Goal: Task Accomplishment & Management: Use online tool/utility

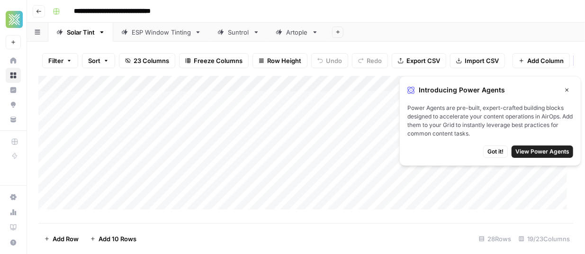
click at [566, 89] on icon "button" at bounding box center [568, 90] width 6 height 6
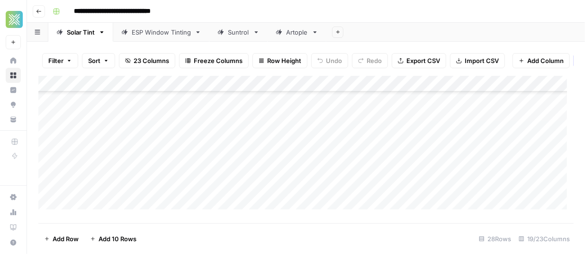
scroll to position [349, 0]
click at [105, 208] on div "Add Column" at bounding box center [306, 146] width 536 height 141
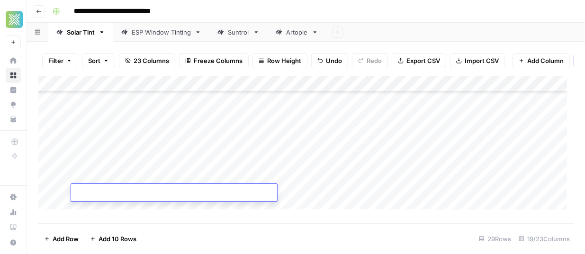
scroll to position [289, 0]
click at [377, 35] on div "Add Sheet" at bounding box center [456, 32] width 259 height 19
click at [173, 163] on div "Add Column" at bounding box center [306, 146] width 536 height 141
click at [127, 165] on div "Add Column" at bounding box center [306, 146] width 536 height 141
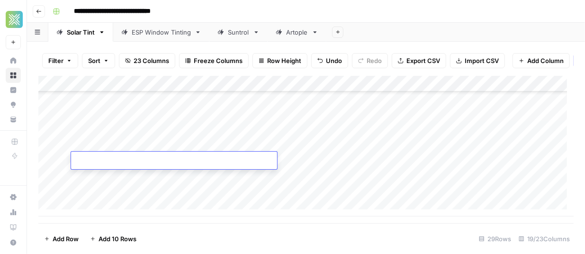
click at [127, 165] on textarea at bounding box center [174, 161] width 206 height 13
type textarea "**********"
click at [97, 180] on div "Add Column" at bounding box center [306, 146] width 536 height 141
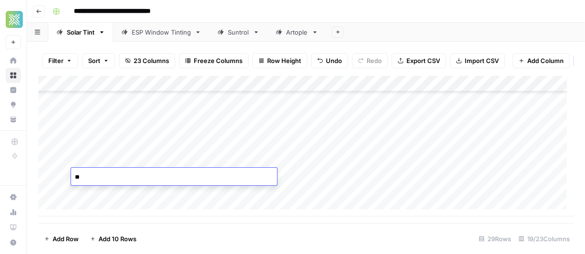
type textarea "*"
paste textarea "**********"
type textarea "**********"
click at [145, 192] on div "Add Column" at bounding box center [306, 146] width 536 height 141
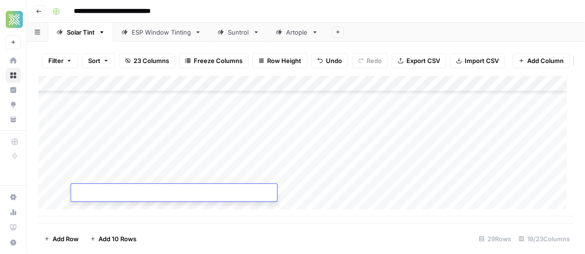
paste textarea "**********"
type textarea "**********"
click at [122, 211] on div "Add Column" at bounding box center [306, 146] width 536 height 141
click at [113, 191] on textarea at bounding box center [174, 193] width 206 height 13
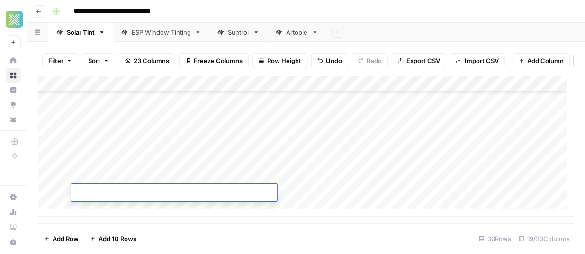
click at [113, 191] on textarea at bounding box center [174, 193] width 206 height 13
click at [162, 191] on textarea at bounding box center [174, 193] width 206 height 13
paste textarea "**********"
type textarea "**********"
click at [326, 140] on div "Add Column" at bounding box center [306, 146] width 536 height 141
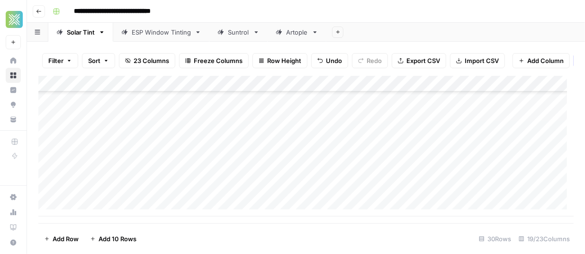
click at [341, 144] on div "Add Column" at bounding box center [306, 146] width 536 height 141
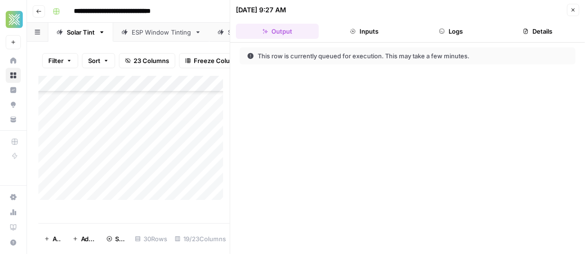
click at [572, 13] on button "Close" at bounding box center [573, 10] width 12 height 12
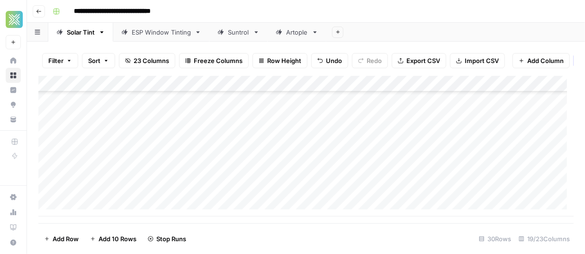
click at [324, 155] on div "Add Column" at bounding box center [306, 146] width 536 height 141
click at [337, 182] on div "Add Column" at bounding box center [306, 146] width 536 height 141
click at [308, 191] on div "Add Column" at bounding box center [306, 146] width 536 height 141
click at [390, 143] on div "Add Column" at bounding box center [306, 146] width 536 height 141
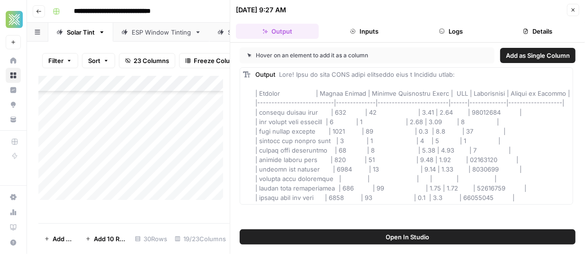
click at [576, 8] on button "Close" at bounding box center [573, 10] width 12 height 12
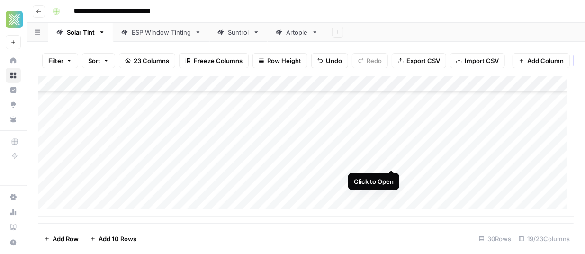
click at [393, 159] on div "Add Column" at bounding box center [306, 146] width 536 height 141
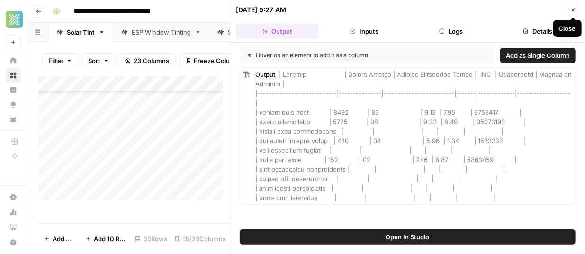
click at [574, 11] on icon "button" at bounding box center [574, 10] width 6 height 6
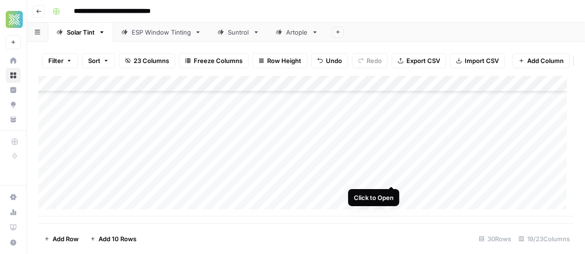
click at [394, 178] on div "Add Column" at bounding box center [306, 146] width 536 height 141
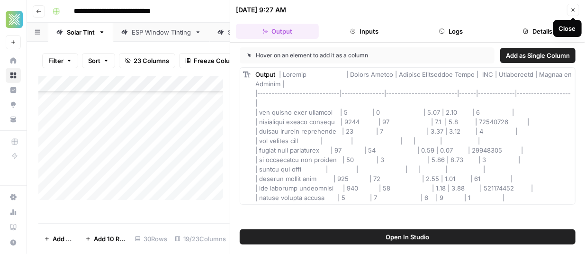
click at [576, 5] on button "Close" at bounding box center [573, 10] width 12 height 12
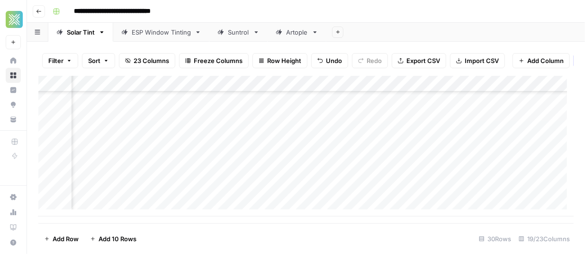
scroll to position [381, 145]
drag, startPoint x: 346, startPoint y: 200, endPoint x: 433, endPoint y: 165, distance: 94.3
click at [433, 165] on div "Add Column" at bounding box center [306, 146] width 536 height 141
click at [401, 142] on div "Add Column" at bounding box center [306, 146] width 536 height 141
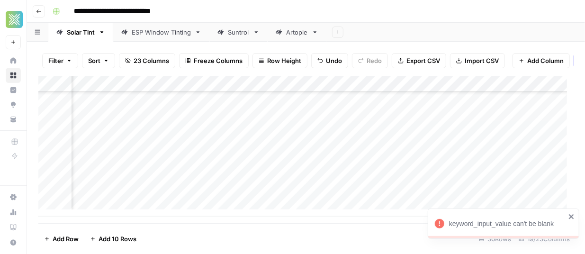
click at [298, 140] on div "Add Column" at bounding box center [306, 146] width 536 height 141
click at [296, 143] on div "Add Column" at bounding box center [306, 146] width 536 height 141
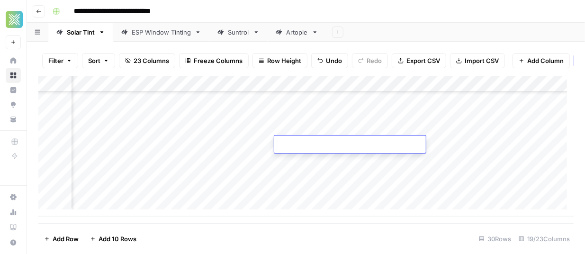
click at [269, 143] on div "Add Column" at bounding box center [306, 146] width 536 height 141
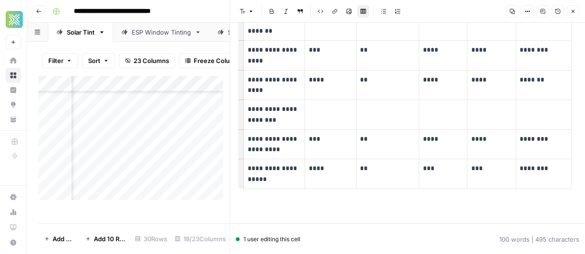
scroll to position [235, 0]
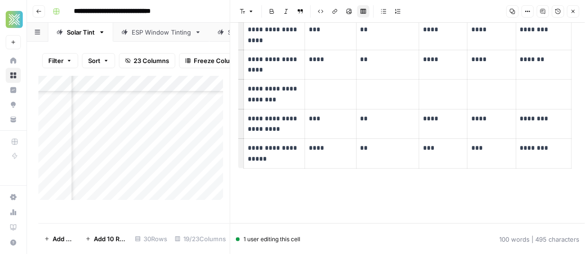
click at [572, 8] on button "Close" at bounding box center [573, 11] width 12 height 12
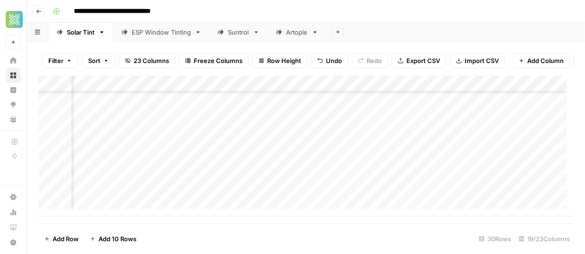
click at [291, 145] on div "Add Column" at bounding box center [306, 146] width 536 height 141
type textarea "**********"
click at [296, 164] on div "Add Column" at bounding box center [306, 146] width 536 height 141
click at [267, 159] on div "Add Column" at bounding box center [306, 146] width 536 height 141
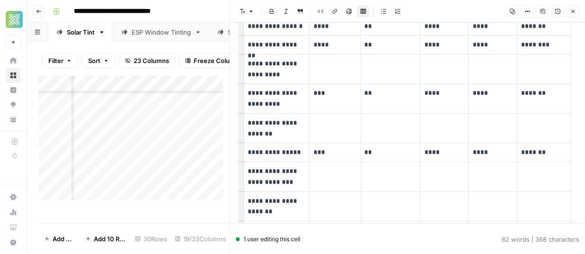
scroll to position [59, 0]
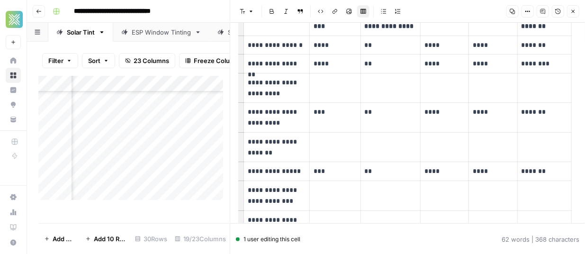
click at [575, 15] on button "Close" at bounding box center [573, 11] width 12 height 12
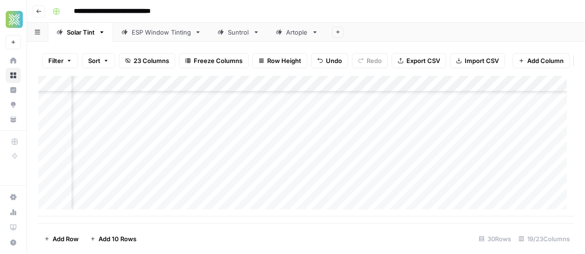
click at [293, 161] on div "Add Column" at bounding box center [306, 146] width 536 height 141
type textarea "**********"
click at [310, 181] on div "Add Column" at bounding box center [306, 146] width 536 height 141
click at [265, 175] on div "Add Column" at bounding box center [306, 146] width 536 height 141
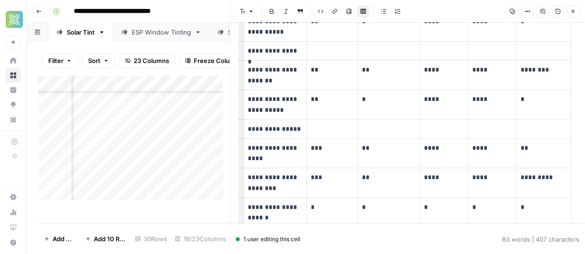
scroll to position [201, 0]
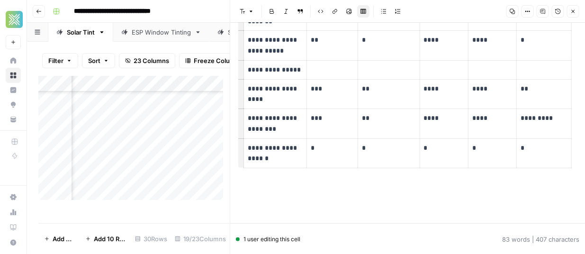
click at [206, 16] on div "**********" at bounding box center [312, 11] width 527 height 15
click at [575, 13] on icon "button" at bounding box center [573, 11] width 3 height 3
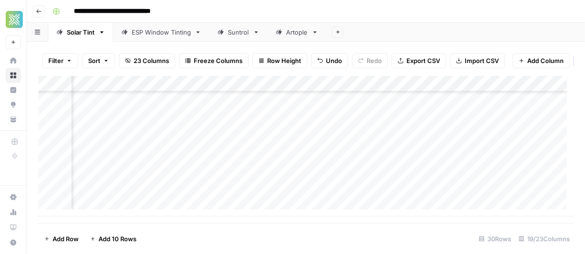
click at [305, 174] on div "Add Column" at bounding box center [306, 146] width 536 height 141
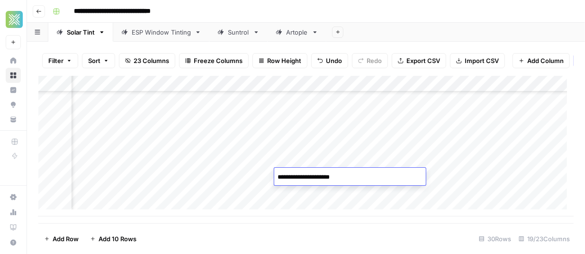
type textarea "**********"
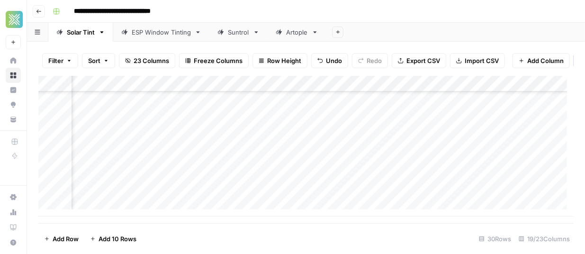
click at [264, 192] on div "Add Column" at bounding box center [306, 146] width 536 height 141
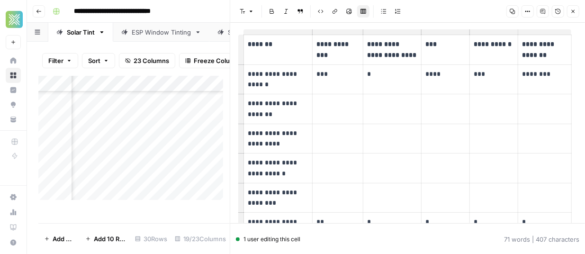
scroll to position [42, 0]
click at [575, 9] on icon "button" at bounding box center [574, 12] width 6 height 6
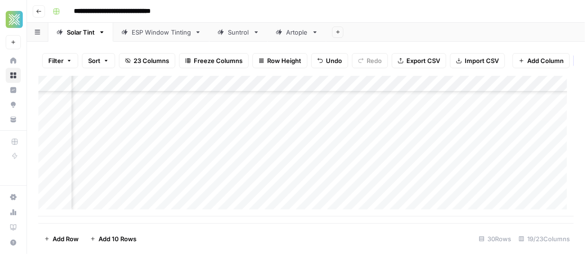
click at [307, 193] on div "Add Column" at bounding box center [306, 146] width 536 height 141
type textarea "**********"
click at [491, 177] on div "Add Column" at bounding box center [306, 146] width 536 height 141
click at [402, 142] on div "Add Column" at bounding box center [306, 146] width 536 height 141
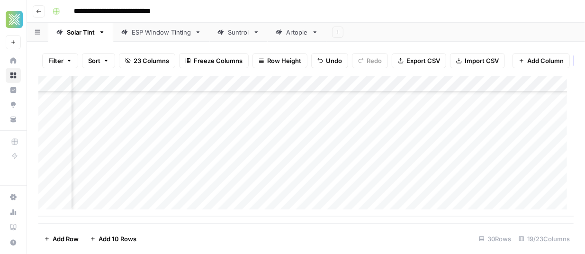
click at [402, 165] on div "Add Column" at bounding box center [306, 146] width 536 height 141
click at [400, 181] on div "Add Column" at bounding box center [306, 146] width 536 height 141
click at [400, 194] on div "Add Column" at bounding box center [306, 146] width 536 height 141
click at [400, 145] on div "Add Column" at bounding box center [306, 146] width 536 height 141
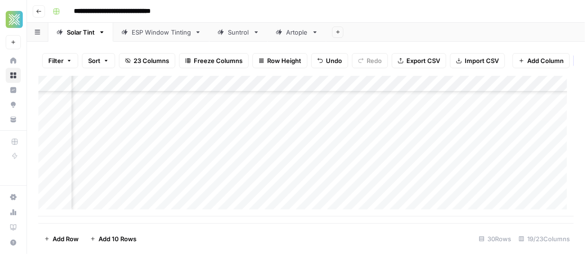
click at [399, 160] on div "Add Column" at bounding box center [306, 146] width 536 height 141
click at [400, 177] on div "Add Column" at bounding box center [306, 146] width 536 height 141
click at [400, 192] on div "Add Column" at bounding box center [306, 146] width 536 height 141
click at [399, 159] on div "Add Column" at bounding box center [306, 146] width 536 height 141
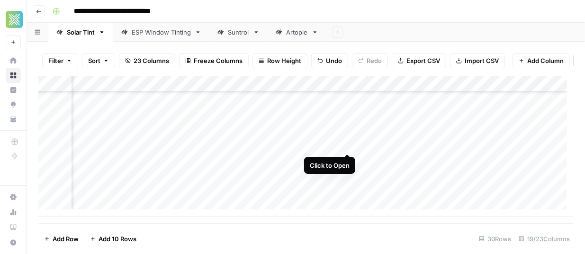
click at [347, 144] on div "Add Column" at bounding box center [306, 146] width 536 height 141
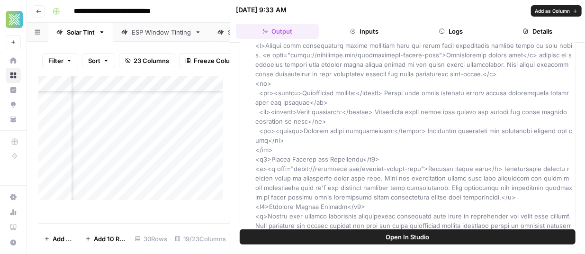
scroll to position [114, 0]
click at [182, 75] on div "Filter Sort 23 Columns Freeze Columns Row Height Undo Redo Export CSV Import CS…" at bounding box center [133, 61] width 191 height 30
click at [573, 8] on icon "button" at bounding box center [574, 10] width 6 height 6
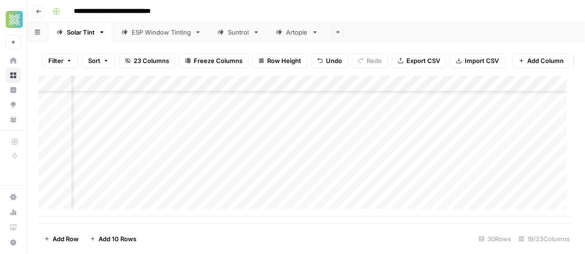
scroll to position [381, 1089]
click at [302, 143] on div "Add Column" at bounding box center [306, 146] width 536 height 141
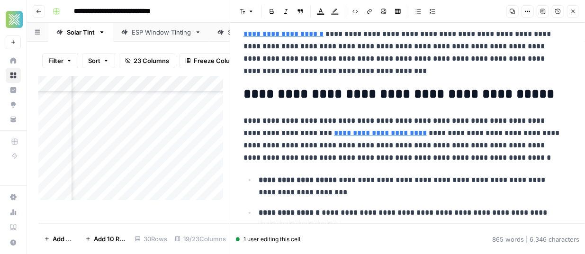
scroll to position [71, 0]
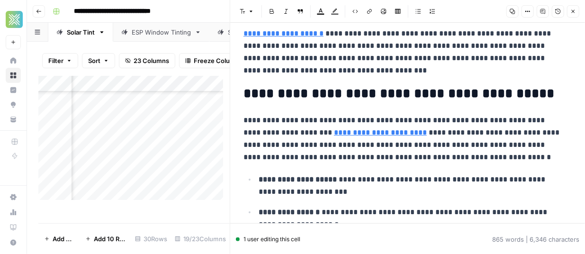
click at [577, 9] on button "Close" at bounding box center [573, 11] width 12 height 12
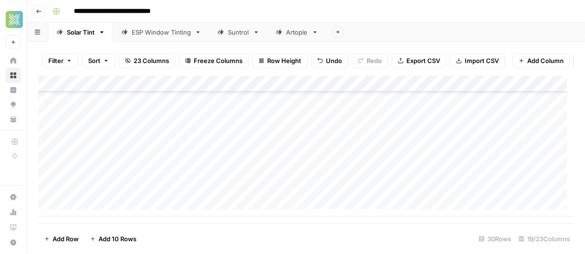
scroll to position [381, 0]
click at [255, 146] on div "Add Column" at bounding box center [306, 146] width 536 height 141
click at [109, 204] on div "Add Column" at bounding box center [306, 146] width 536 height 141
click at [109, 191] on div "Add Column" at bounding box center [306, 146] width 536 height 141
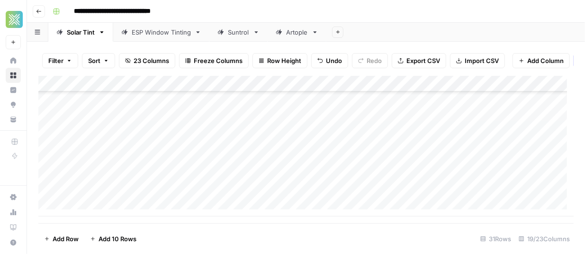
click at [109, 191] on div "Add Column" at bounding box center [306, 146] width 536 height 141
type textarea "**********"
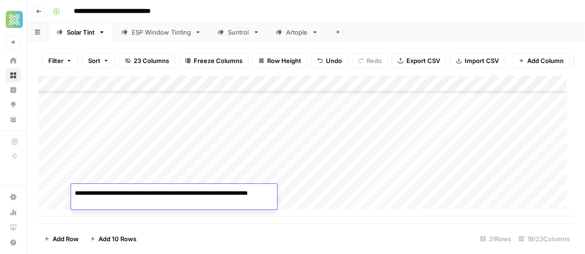
click at [367, 190] on div "Add Column" at bounding box center [306, 146] width 536 height 141
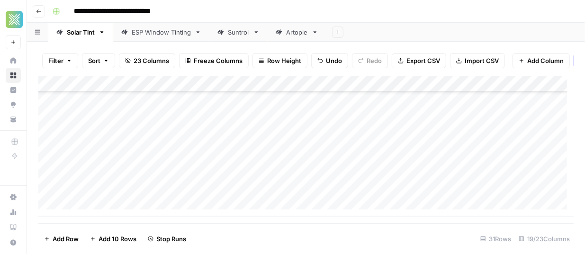
click at [108, 202] on div "Add Column" at bounding box center [306, 146] width 536 height 141
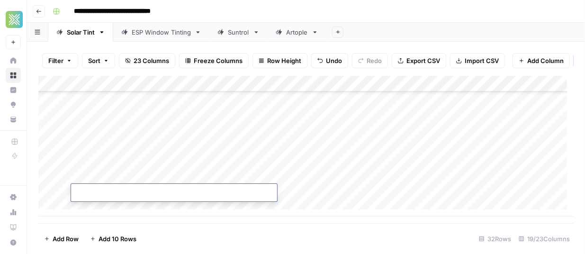
click at [102, 214] on div "Add Column" at bounding box center [306, 146] width 536 height 141
click at [104, 167] on div "Add Column" at bounding box center [306, 146] width 536 height 141
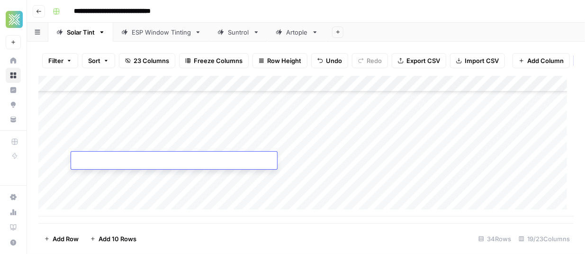
paste textarea "**********"
type textarea "**********"
click at [343, 161] on div "Add Column" at bounding box center [306, 146] width 536 height 141
click at [143, 174] on div "Add Column" at bounding box center [306, 146] width 536 height 141
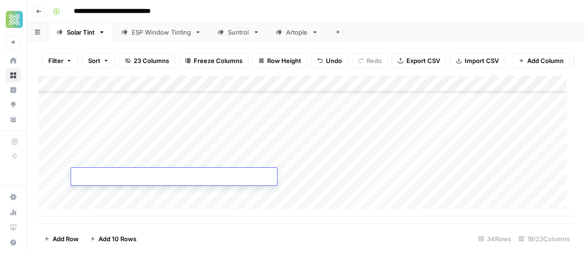
paste textarea "**********"
type textarea "**********"
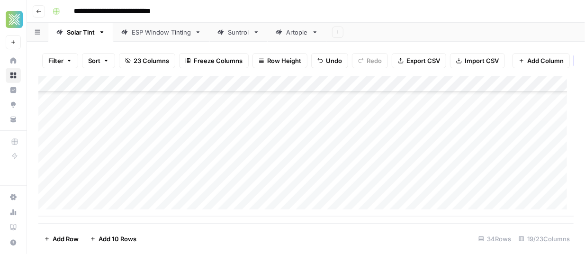
click at [345, 176] on div "Add Column" at bounding box center [306, 146] width 536 height 141
click at [155, 191] on div "Add Column" at bounding box center [306, 146] width 536 height 141
click at [97, 193] on textarea at bounding box center [174, 193] width 206 height 13
paste textarea "**********"
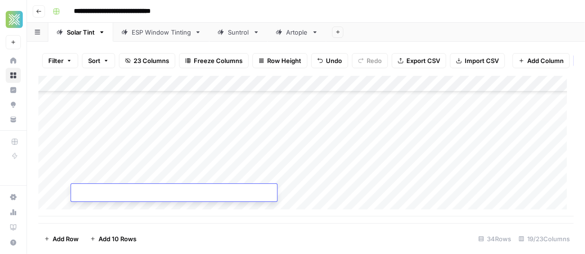
type textarea "**********"
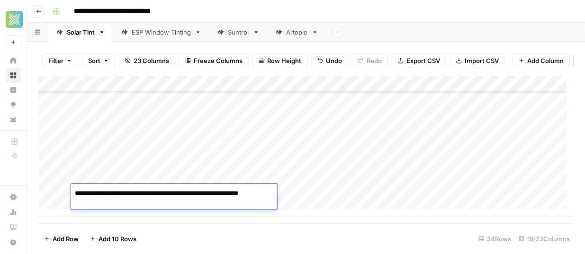
click at [344, 191] on div "Add Column" at bounding box center [306, 146] width 536 height 141
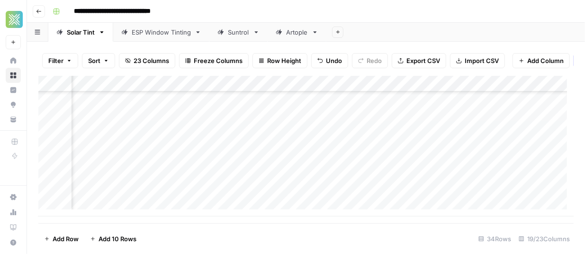
scroll to position [446, 222]
click at [269, 145] on div "Add Column" at bounding box center [306, 146] width 536 height 141
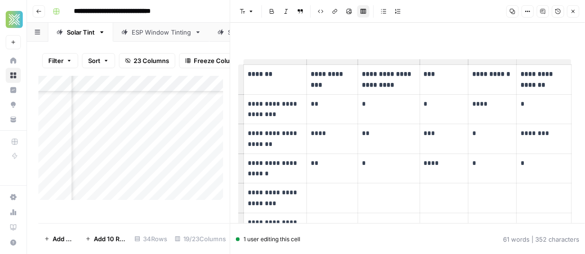
click at [572, 11] on icon "button" at bounding box center [574, 12] width 6 height 6
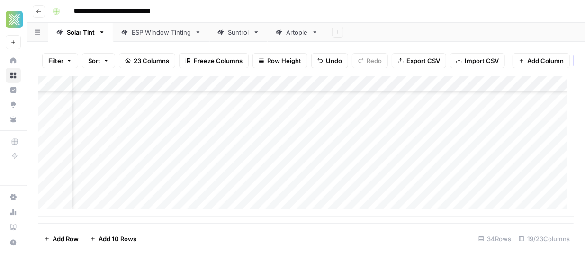
click at [297, 153] on div "Add Column" at bounding box center [306, 146] width 536 height 141
click at [296, 147] on div "Add Column" at bounding box center [306, 146] width 536 height 141
type textarea "**********"
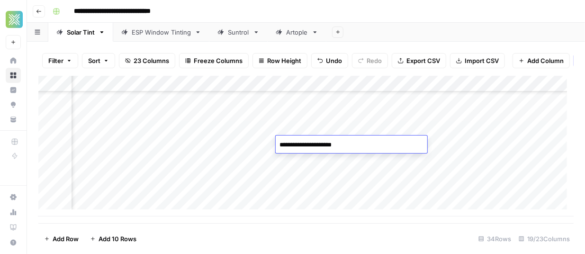
click at [296, 159] on div "Add Column" at bounding box center [306, 146] width 536 height 141
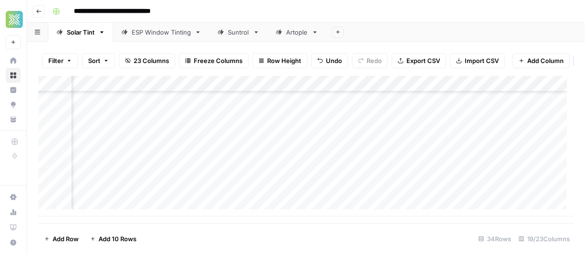
click at [296, 159] on div "Add Column" at bounding box center [306, 146] width 536 height 141
click at [266, 160] on div "Add Column" at bounding box center [306, 146] width 536 height 141
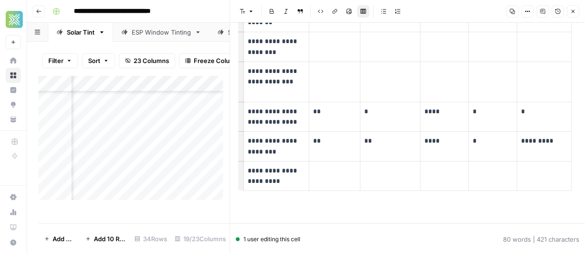
scroll to position [224, 0]
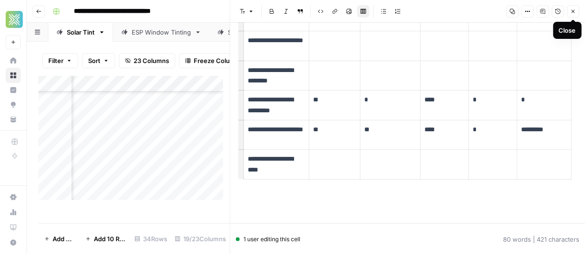
click at [577, 11] on button "Close" at bounding box center [573, 11] width 12 height 12
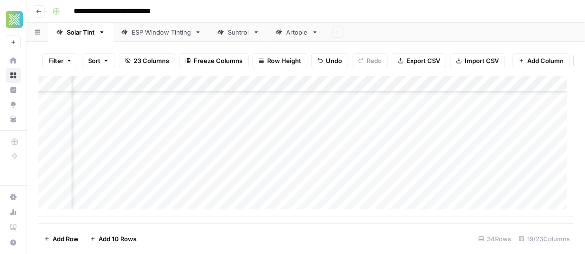
click at [316, 162] on div "Add Column" at bounding box center [306, 146] width 536 height 141
type textarea "**********"
click at [317, 176] on div "Add Column" at bounding box center [306, 146] width 536 height 141
click at [266, 175] on div "Add Column" at bounding box center [306, 146] width 536 height 141
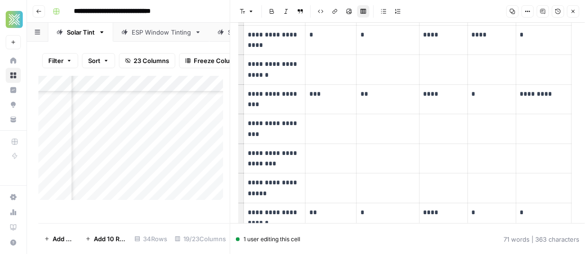
scroll to position [119, 0]
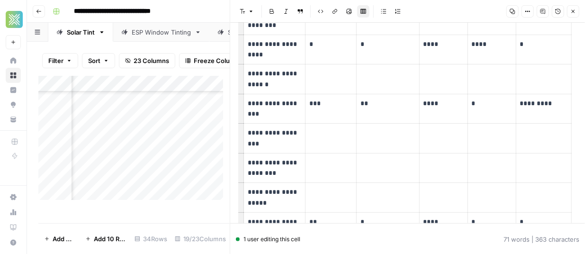
click at [575, 14] on icon "button" at bounding box center [574, 12] width 6 height 6
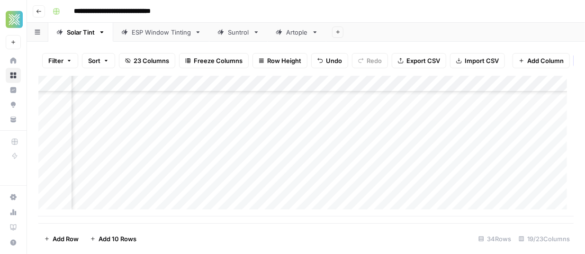
click at [300, 175] on div "Add Column" at bounding box center [306, 146] width 536 height 141
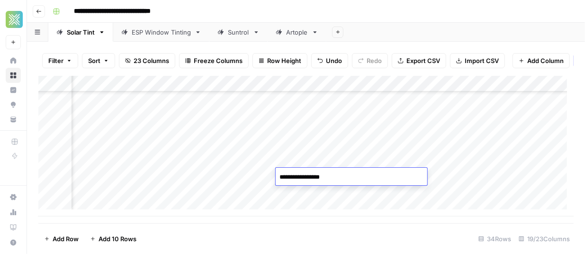
type textarea "**********"
click at [302, 195] on div "Add Column" at bounding box center [306, 146] width 536 height 141
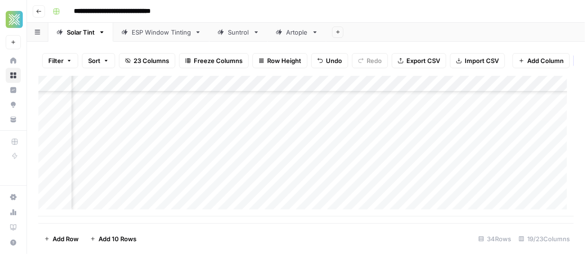
click at [302, 195] on div "Add Column" at bounding box center [306, 146] width 536 height 141
click at [302, 195] on textarea at bounding box center [352, 193] width 152 height 13
click at [266, 192] on div "Add Column" at bounding box center [306, 146] width 536 height 141
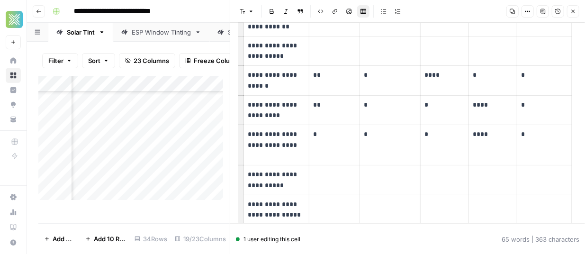
scroll to position [177, 0]
click at [214, 15] on div "**********" at bounding box center [312, 11] width 527 height 15
click at [573, 10] on icon "button" at bounding box center [574, 12] width 6 height 6
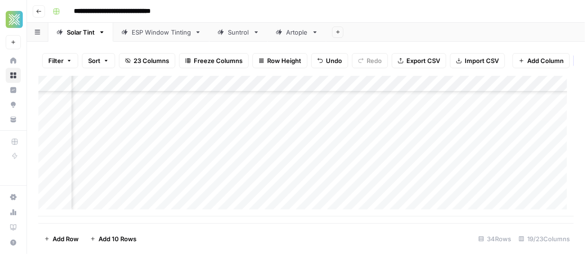
scroll to position [446, 180]
click at [307, 191] on div "Add Column" at bounding box center [306, 146] width 536 height 141
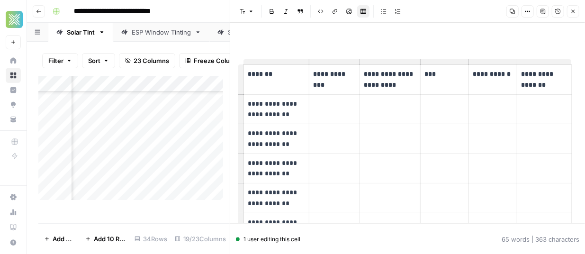
click at [575, 10] on icon "button" at bounding box center [574, 12] width 6 height 6
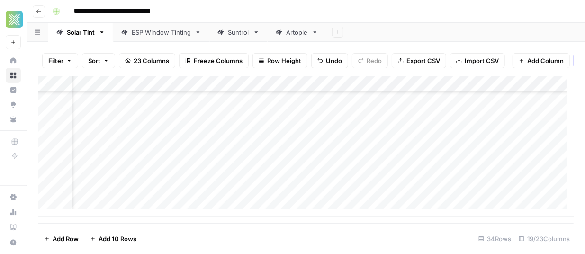
click at [348, 189] on div "Add Column" at bounding box center [306, 146] width 536 height 141
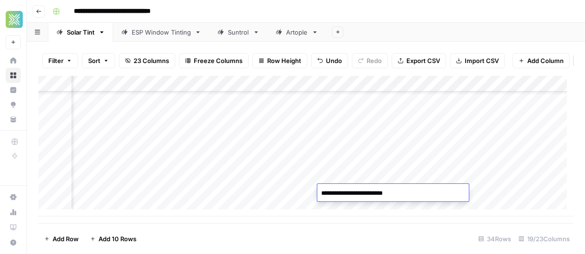
type textarea "**********"
click at [479, 193] on div "Add Column" at bounding box center [306, 146] width 536 height 141
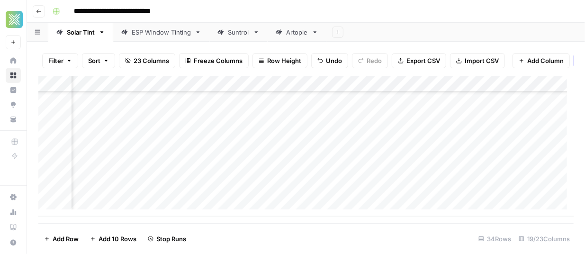
click at [441, 140] on div "Add Column" at bounding box center [306, 146] width 536 height 141
click at [443, 160] on div "Add Column" at bounding box center [306, 146] width 536 height 141
click at [444, 177] on div "Add Column" at bounding box center [306, 146] width 536 height 141
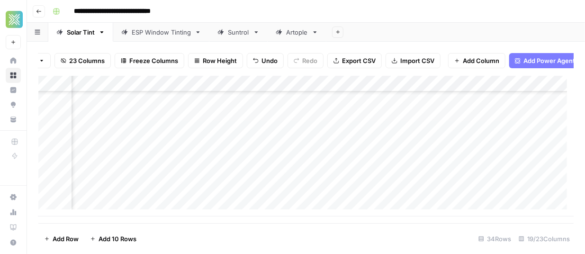
scroll to position [0, 82]
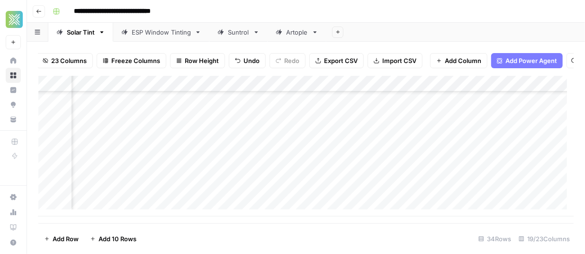
click at [444, 143] on div "Add Column" at bounding box center [306, 146] width 536 height 141
click at [384, 143] on div "Add Column" at bounding box center [306, 146] width 536 height 141
click at [388, 162] on div "Add Column" at bounding box center [306, 146] width 536 height 141
click at [385, 176] on div "Add Column" at bounding box center [306, 146] width 536 height 141
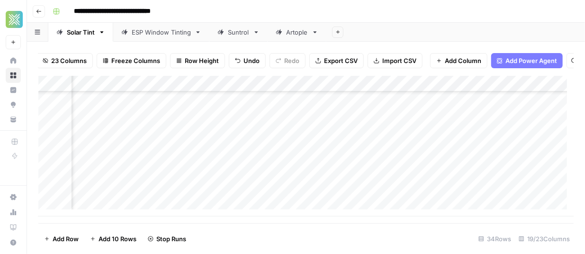
click at [388, 192] on div "Add Column" at bounding box center [306, 146] width 536 height 141
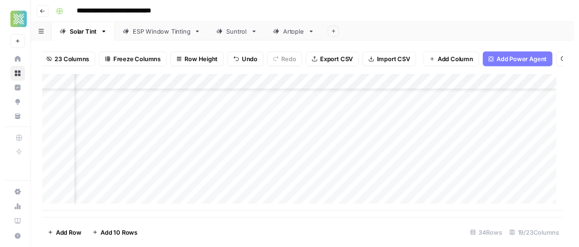
scroll to position [446, 987]
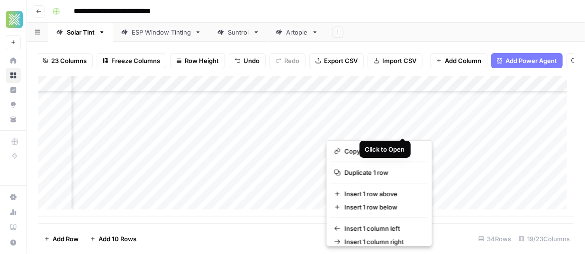
click at [402, 125] on button "button" at bounding box center [370, 128] width 86 height 17
click at [410, 38] on div "Add Sheet" at bounding box center [456, 32] width 259 height 19
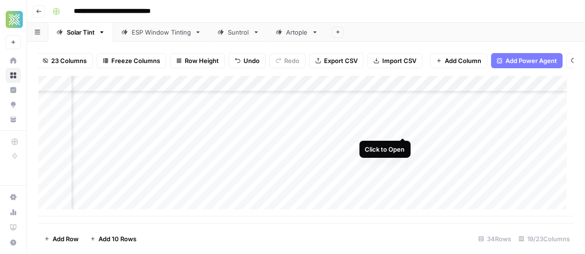
click at [405, 127] on div "Add Column" at bounding box center [306, 146] width 536 height 141
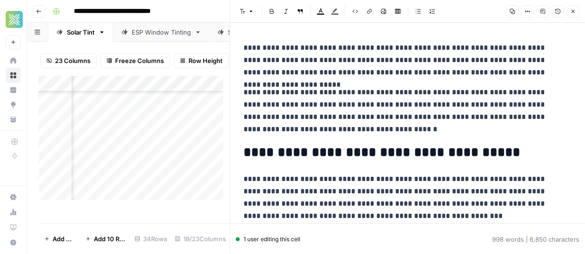
click at [576, 8] on button "Close" at bounding box center [573, 11] width 12 height 12
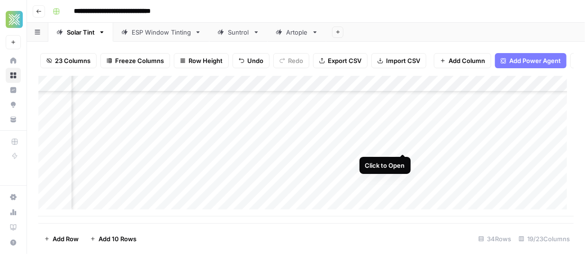
click at [403, 144] on div "Add Column" at bounding box center [306, 146] width 536 height 141
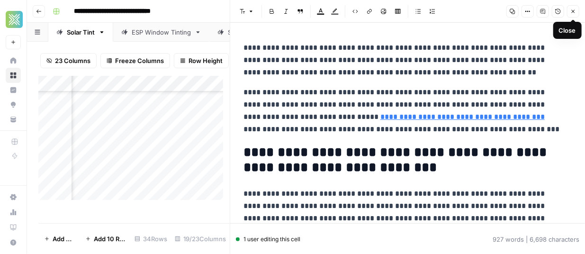
click at [576, 13] on icon "button" at bounding box center [574, 12] width 6 height 6
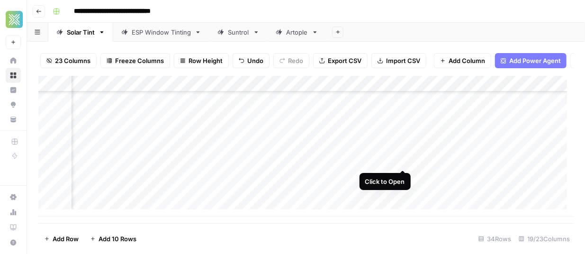
click at [404, 160] on div "Add Column" at bounding box center [306, 146] width 536 height 141
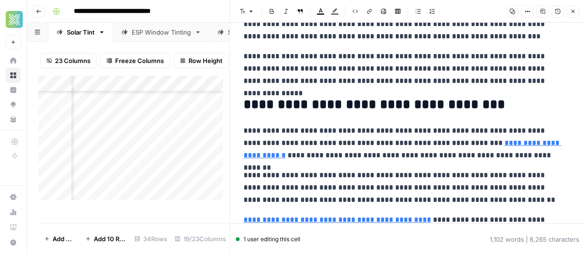
scroll to position [2012, 0]
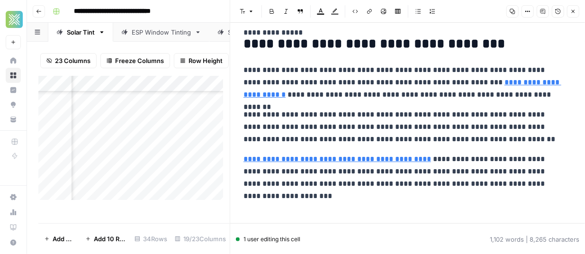
click at [576, 13] on icon "button" at bounding box center [574, 12] width 6 height 6
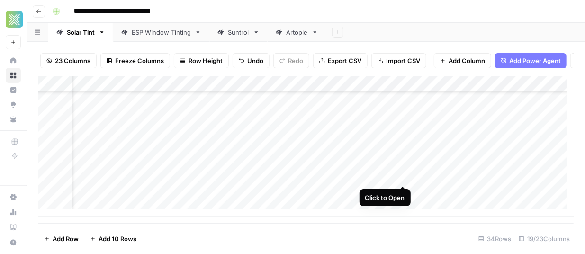
click at [403, 176] on div "Add Column" at bounding box center [306, 146] width 536 height 141
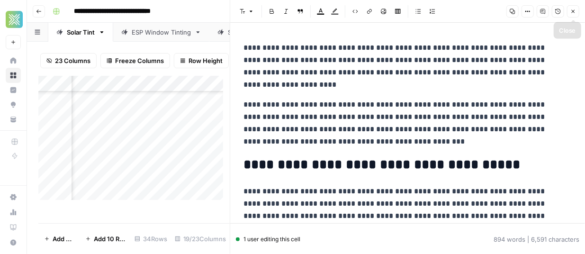
click at [574, 13] on icon "button" at bounding box center [574, 12] width 6 height 6
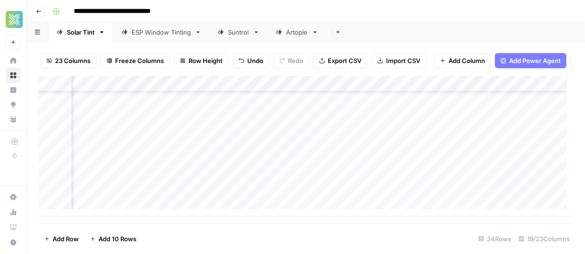
scroll to position [446, 1323]
click at [370, 129] on div "Add Column" at bounding box center [306, 146] width 536 height 141
click at [375, 146] on div "Add Column" at bounding box center [306, 146] width 536 height 141
click at [372, 158] on div "Add Column" at bounding box center [306, 146] width 536 height 141
click at [369, 175] on div "Add Column" at bounding box center [306, 146] width 536 height 141
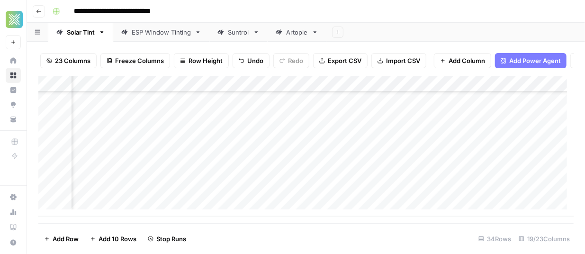
click at [374, 192] on div "Add Column" at bounding box center [306, 146] width 536 height 141
click at [411, 129] on div "Add Column" at bounding box center [306, 146] width 536 height 141
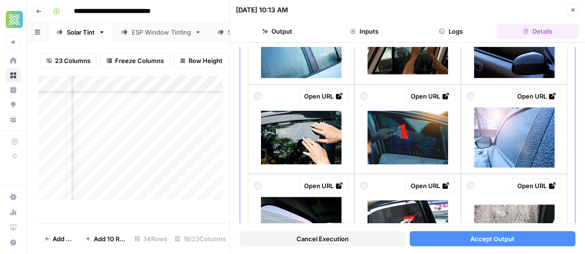
scroll to position [198, 0]
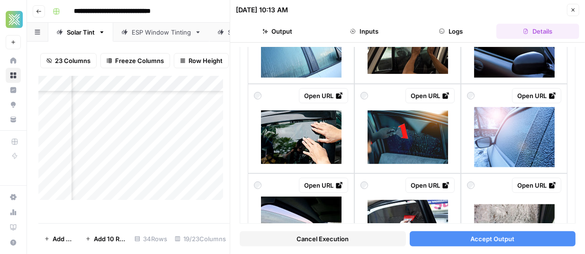
click at [573, 7] on icon "button" at bounding box center [574, 10] width 6 height 6
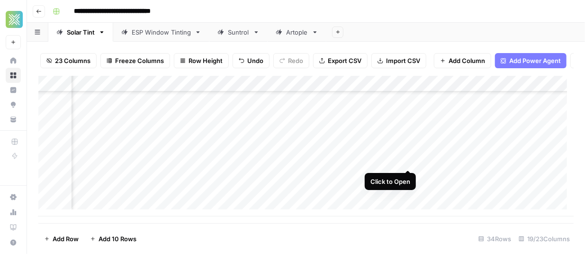
click at [409, 160] on div "Add Column" at bounding box center [306, 146] width 536 height 141
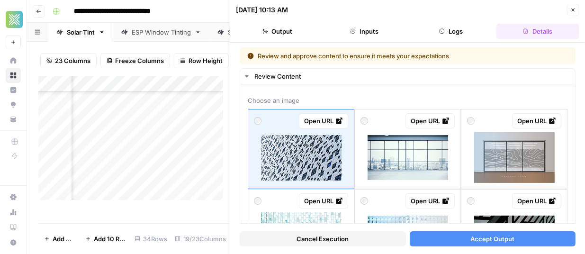
click at [576, 10] on icon "button" at bounding box center [574, 10] width 6 height 6
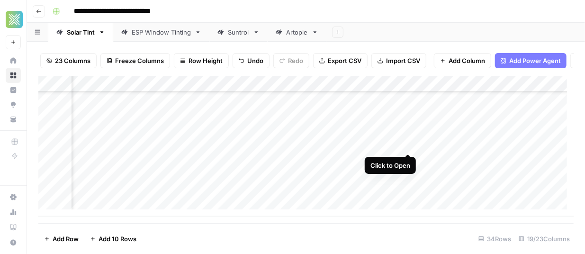
click at [408, 141] on div "Add Column" at bounding box center [306, 146] width 536 height 141
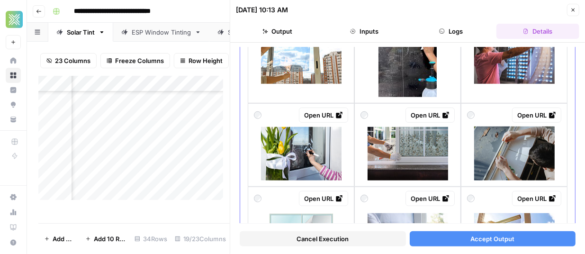
scroll to position [365, 0]
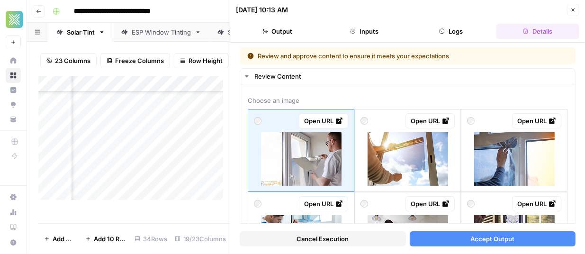
click at [577, 9] on button "Close" at bounding box center [573, 10] width 12 height 12
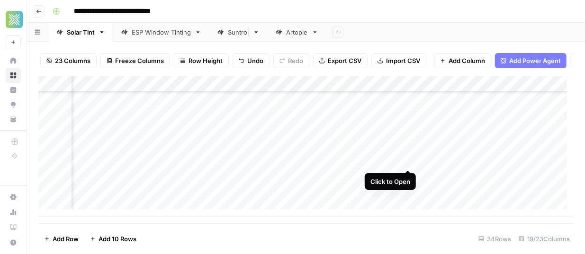
click at [408, 162] on div "Add Column" at bounding box center [306, 146] width 536 height 141
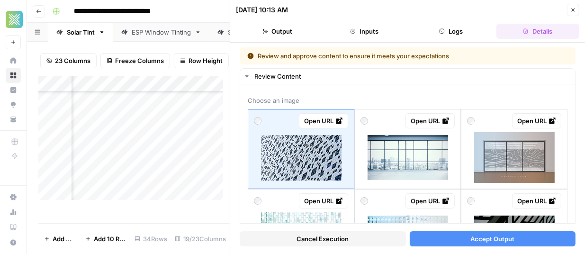
click at [577, 12] on button "Close" at bounding box center [573, 10] width 12 height 12
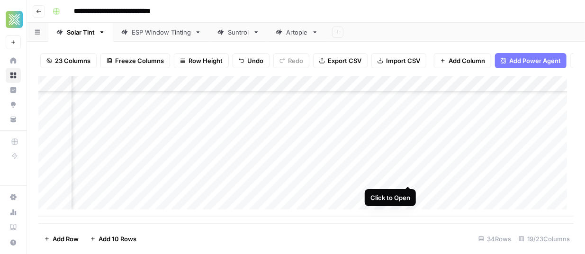
click at [409, 175] on div "Add Column" at bounding box center [306, 146] width 536 height 141
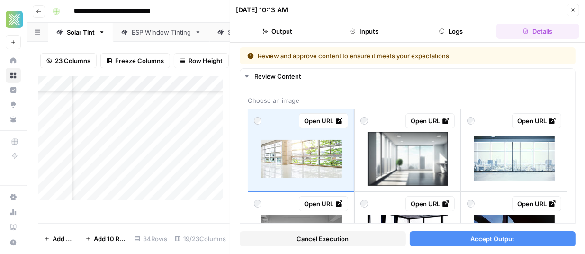
click at [571, 9] on icon "button" at bounding box center [574, 10] width 6 height 6
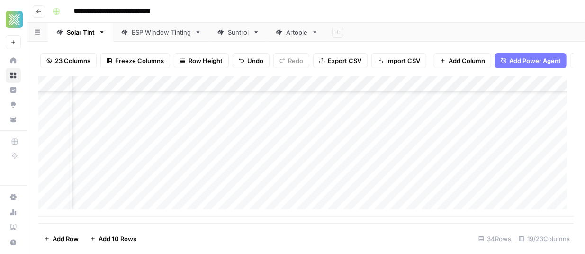
click at [219, 174] on div "Add Column" at bounding box center [306, 146] width 536 height 141
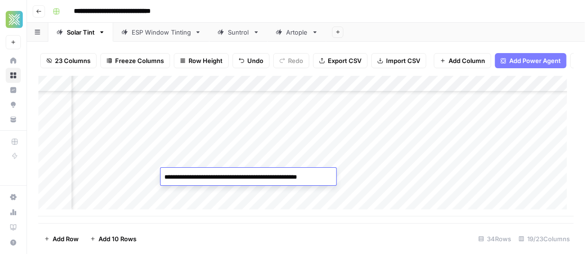
click at [371, 178] on div "Add Column" at bounding box center [306, 146] width 536 height 141
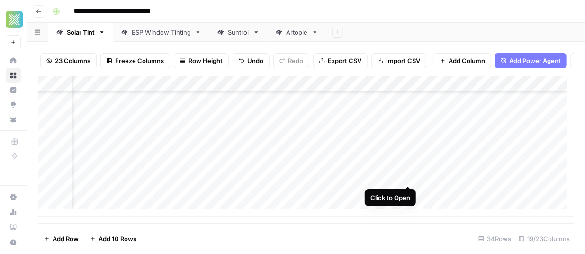
click at [409, 176] on div "Add Column" at bounding box center [306, 146] width 536 height 141
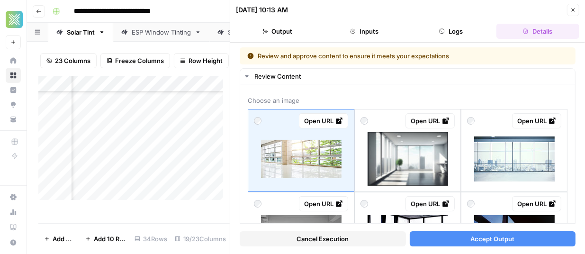
click at [573, 7] on button "Close" at bounding box center [573, 10] width 12 height 12
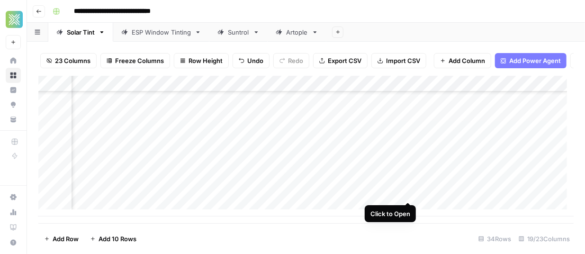
click at [410, 192] on div "Add Column" at bounding box center [306, 146] width 536 height 141
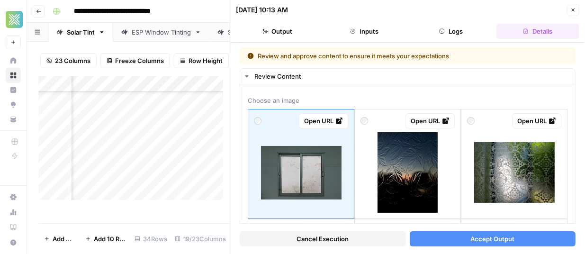
click at [577, 7] on button "Close" at bounding box center [573, 10] width 12 height 12
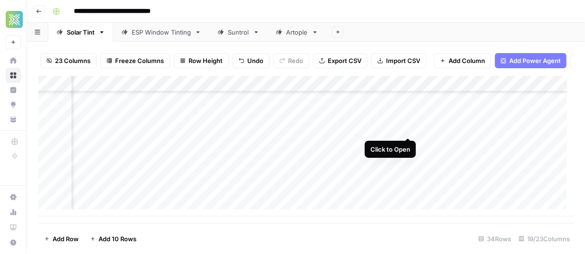
click at [408, 127] on div "Add Column" at bounding box center [306, 146] width 536 height 141
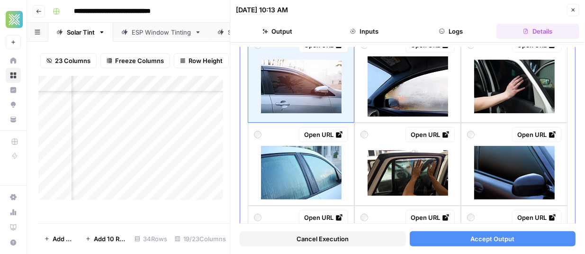
scroll to position [75, 0]
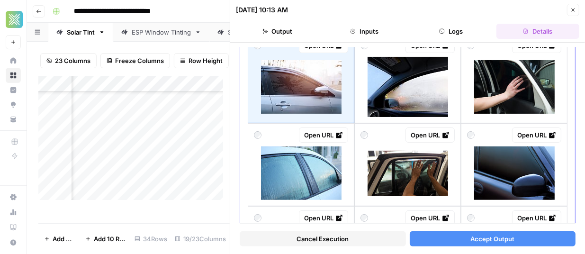
click at [392, 171] on img at bounding box center [408, 174] width 81 height 46
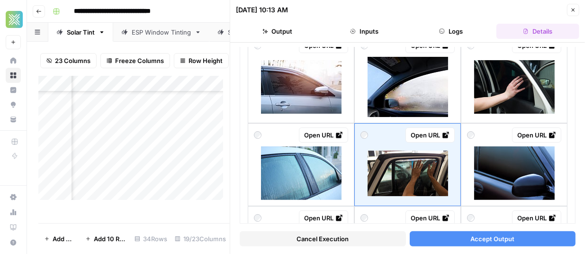
click at [449, 237] on button "Accept Output" at bounding box center [493, 238] width 166 height 15
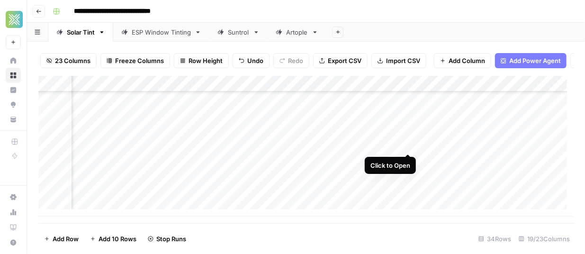
click at [409, 142] on div "Add Column" at bounding box center [306, 146] width 536 height 141
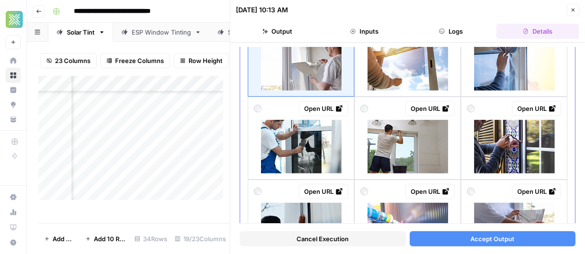
scroll to position [102, 0]
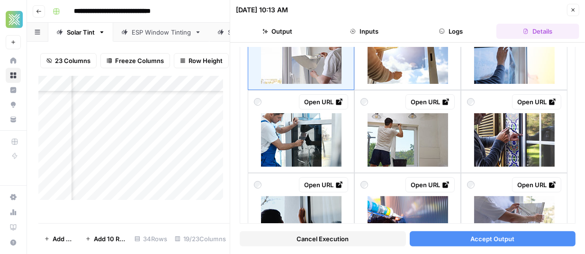
click at [575, 13] on button "Close" at bounding box center [573, 10] width 12 height 12
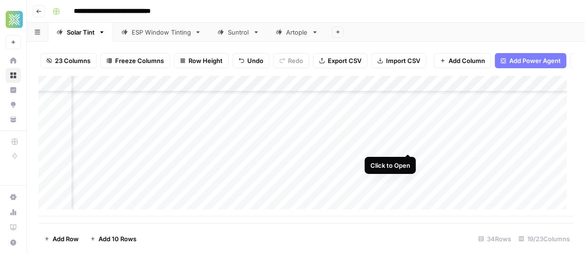
click at [407, 143] on div "Add Column" at bounding box center [306, 146] width 536 height 141
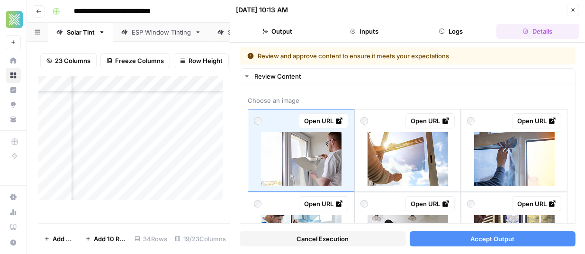
click at [471, 238] on span "Accept Output" at bounding box center [493, 238] width 44 height 9
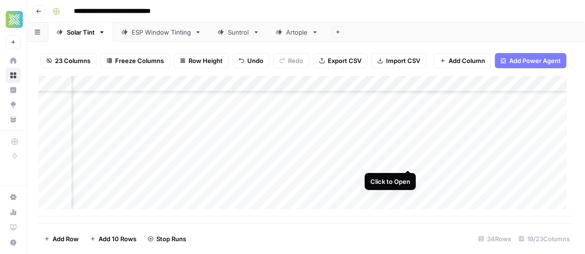
click at [410, 160] on div "Add Column" at bounding box center [306, 146] width 536 height 141
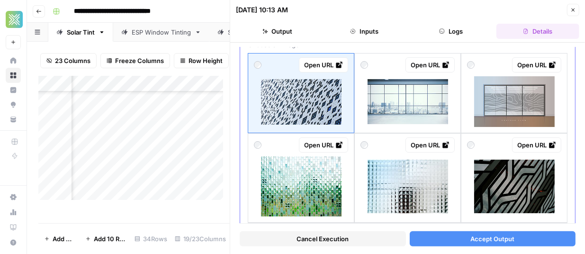
scroll to position [57, 0]
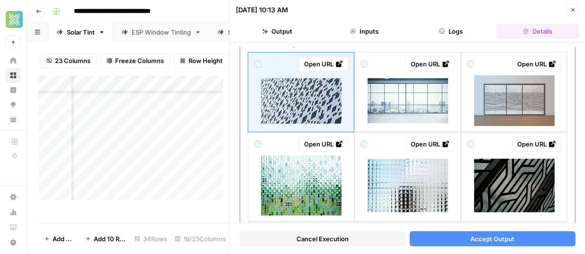
click at [521, 99] on img at bounding box center [514, 100] width 81 height 51
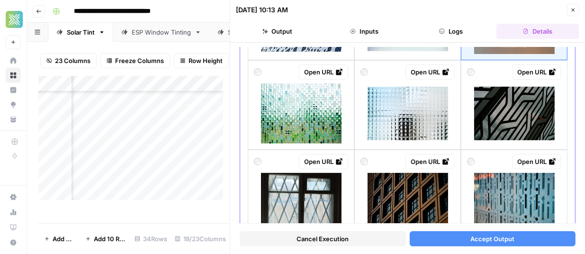
scroll to position [50, 0]
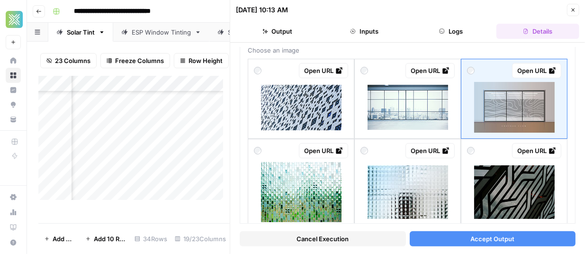
click at [471, 242] on span "Accept Output" at bounding box center [493, 238] width 44 height 9
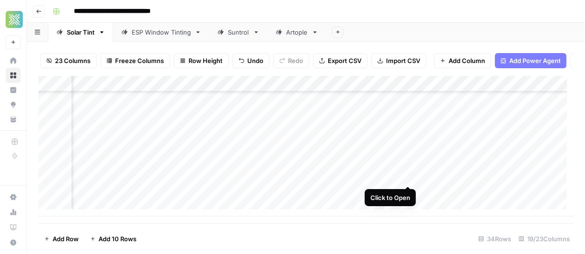
click at [408, 176] on div "Add Column" at bounding box center [306, 146] width 536 height 141
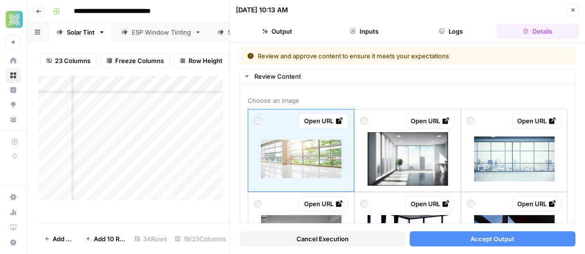
click at [576, 12] on icon "button" at bounding box center [574, 10] width 6 height 6
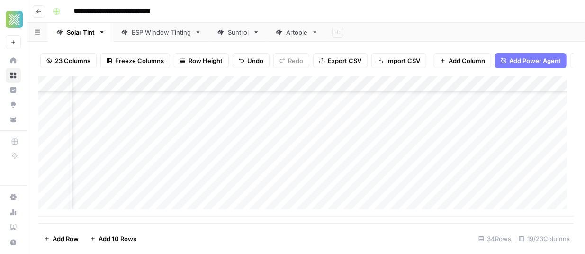
click at [207, 177] on div "Add Column" at bounding box center [306, 146] width 536 height 141
click at [410, 175] on div "Add Column" at bounding box center [306, 146] width 536 height 141
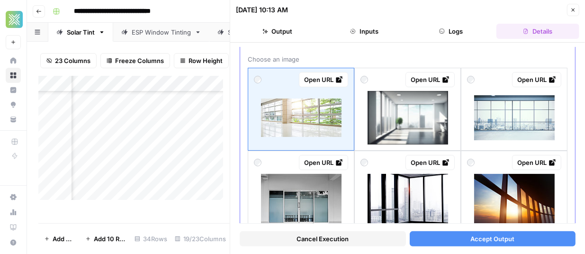
scroll to position [41, 0]
click at [497, 115] on img at bounding box center [514, 118] width 81 height 45
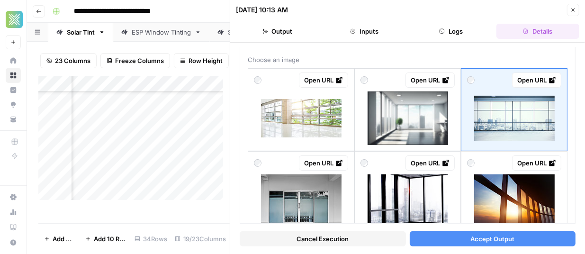
click at [511, 242] on button "Accept Output" at bounding box center [493, 238] width 166 height 15
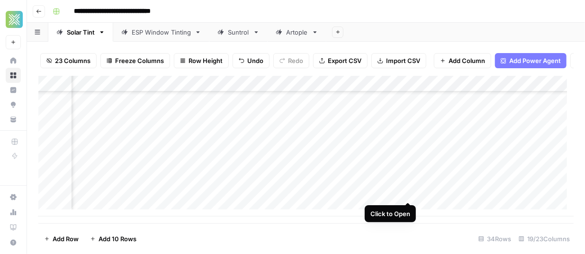
click at [410, 193] on div "Add Column" at bounding box center [306, 146] width 536 height 141
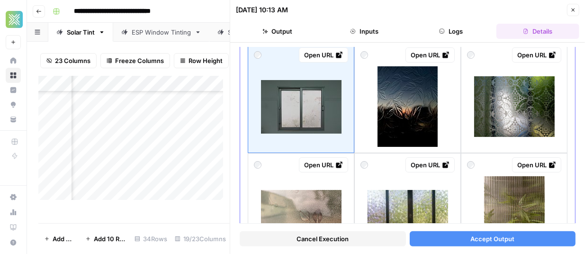
scroll to position [64, 0]
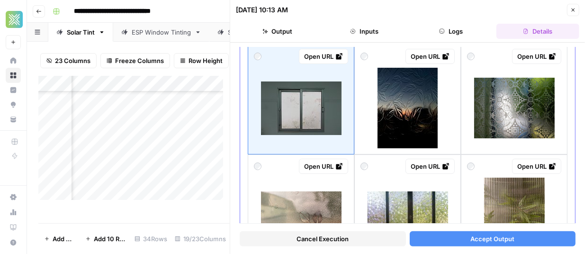
click at [483, 107] on img at bounding box center [514, 108] width 81 height 61
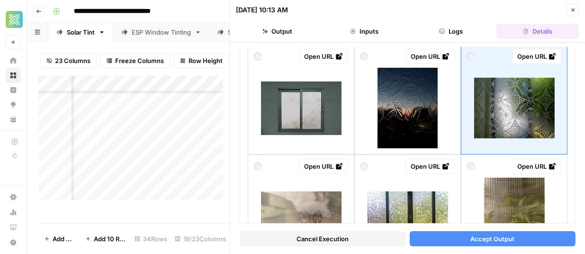
click at [472, 235] on span "Accept Output" at bounding box center [493, 238] width 44 height 9
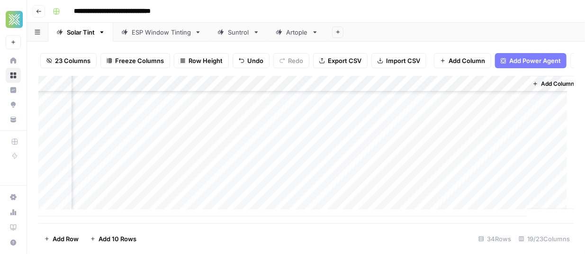
scroll to position [446, 1430]
click at [454, 142] on div "Add Column" at bounding box center [306, 146] width 536 height 141
click at [453, 159] on div "Add Column" at bounding box center [306, 146] width 536 height 141
click at [453, 176] on div "Add Column" at bounding box center [306, 146] width 536 height 141
click at [455, 194] on div "Add Column" at bounding box center [306, 146] width 536 height 141
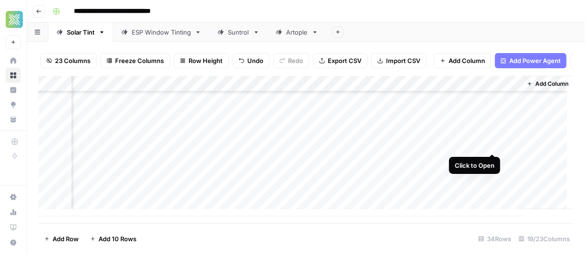
click at [493, 144] on div "Add Column" at bounding box center [306, 146] width 536 height 141
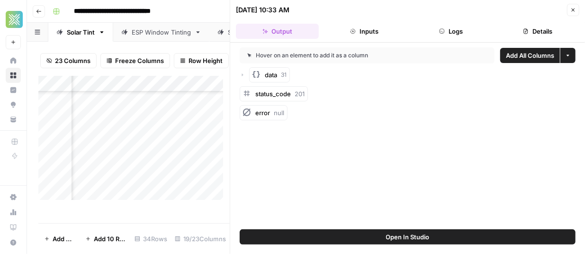
click at [374, 36] on button "Inputs" at bounding box center [364, 31] width 83 height 15
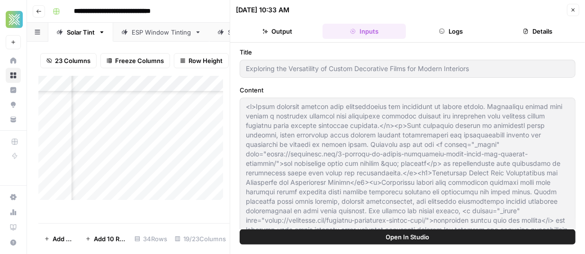
click at [459, 35] on button "Logs" at bounding box center [451, 31] width 83 height 15
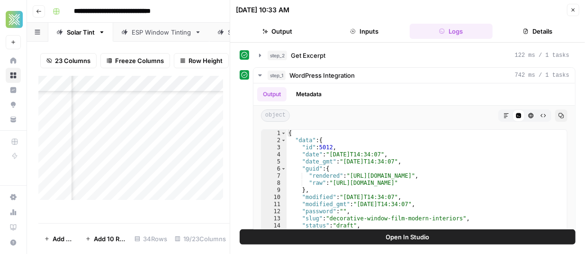
click at [534, 29] on button "Details" at bounding box center [538, 31] width 83 height 15
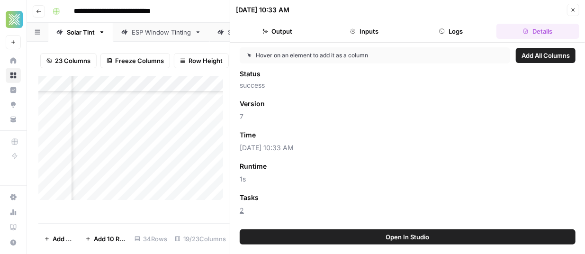
click at [574, 7] on icon "button" at bounding box center [574, 10] width 6 height 6
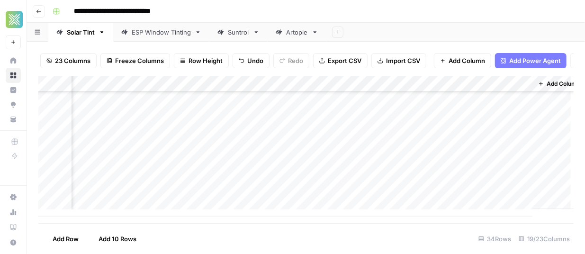
scroll to position [446, 1419]
click at [470, 142] on div "Add Column" at bounding box center [306, 146] width 536 height 141
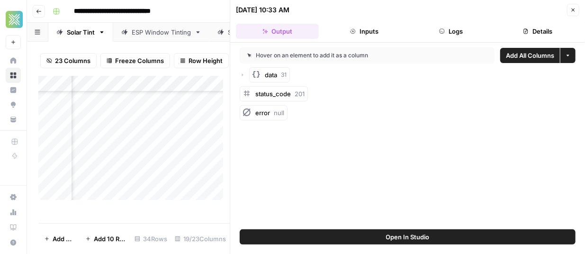
click at [401, 234] on span "Open In Studio" at bounding box center [408, 236] width 44 height 9
click at [572, 8] on icon "button" at bounding box center [574, 10] width 6 height 6
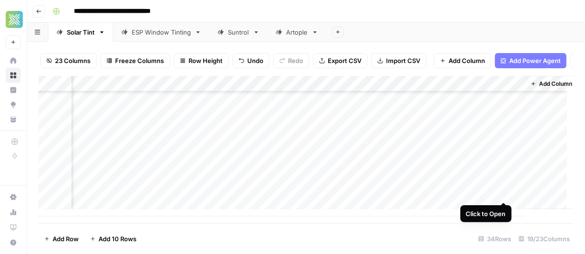
scroll to position [446, 1430]
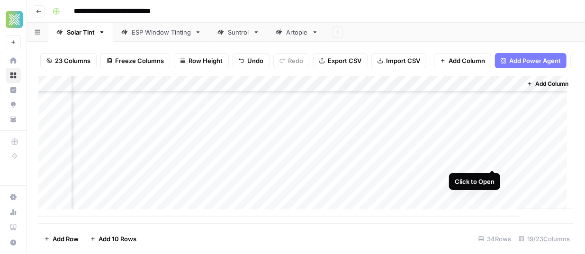
click at [491, 159] on div "Add Column" at bounding box center [306, 146] width 536 height 141
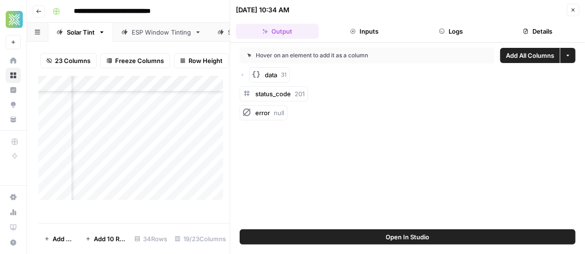
click at [574, 8] on icon "button" at bounding box center [574, 10] width 6 height 6
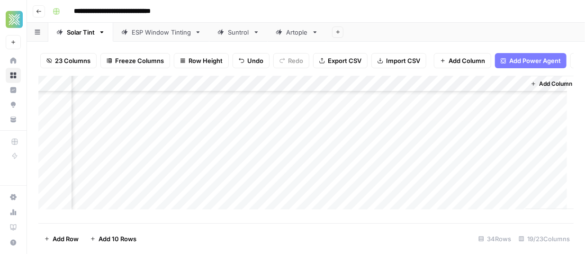
scroll to position [267, 1419]
click at [500, 145] on div "Add Column" at bounding box center [306, 146] width 536 height 141
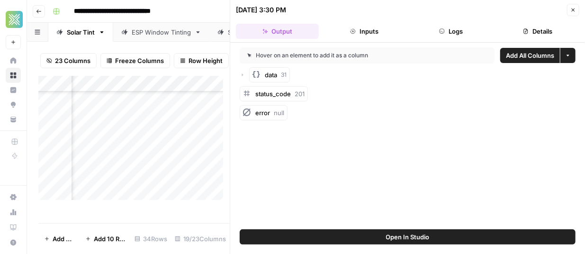
click at [575, 9] on icon "button" at bounding box center [574, 10] width 6 height 6
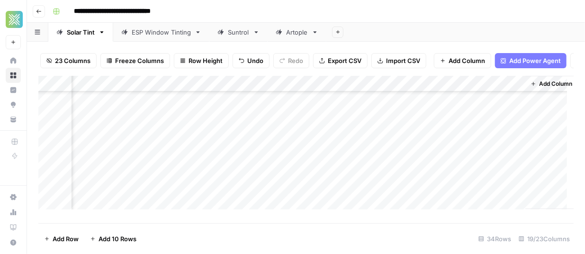
scroll to position [144, 1419]
click at [504, 171] on div "Add Column" at bounding box center [306, 146] width 536 height 141
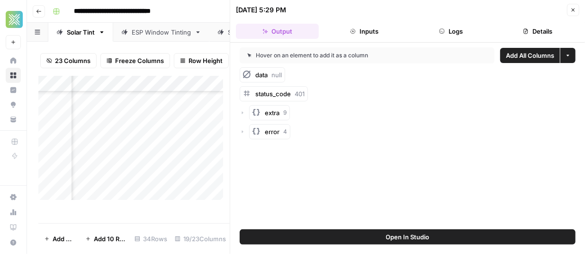
click at [369, 35] on button "Inputs" at bounding box center [364, 31] width 83 height 15
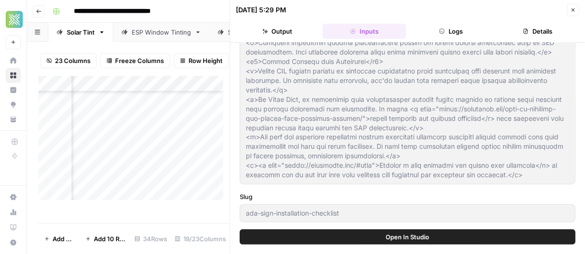
scroll to position [767, 0]
click at [396, 238] on span "Open In Studio" at bounding box center [408, 236] width 44 height 9
click at [574, 8] on icon "button" at bounding box center [574, 10] width 6 height 6
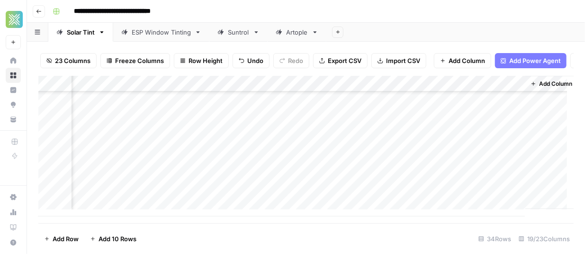
scroll to position [446, 1430]
click at [506, 143] on div "Add Column" at bounding box center [306, 146] width 536 height 141
click at [506, 160] on div "Add Column" at bounding box center [306, 146] width 536 height 141
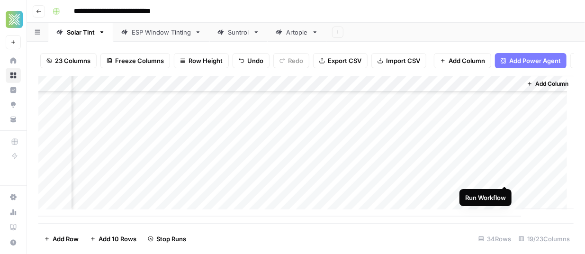
click at [506, 177] on div "Add Column" at bounding box center [306, 146] width 536 height 141
click at [506, 192] on div "Add Column" at bounding box center [306, 146] width 536 height 141
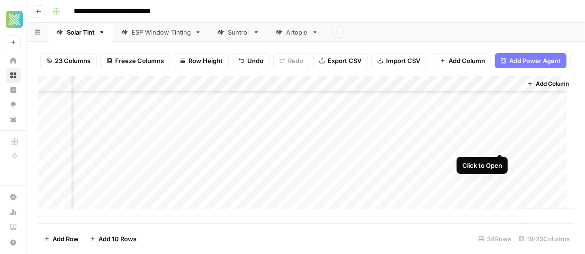
click at [498, 142] on div "Add Column" at bounding box center [306, 146] width 536 height 141
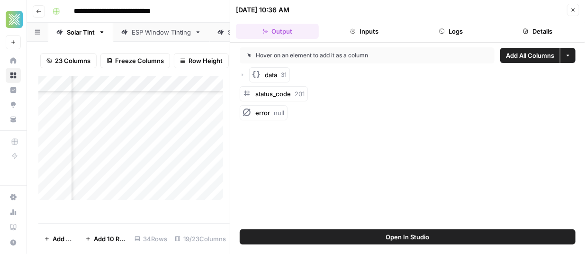
click at [360, 33] on button "Inputs" at bounding box center [364, 31] width 83 height 15
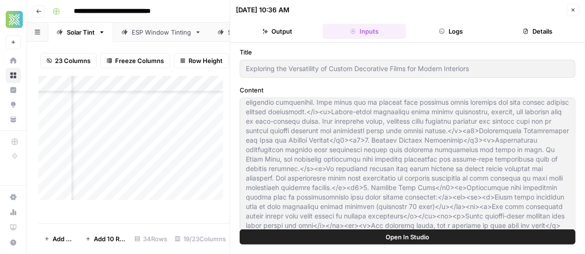
scroll to position [635, 0]
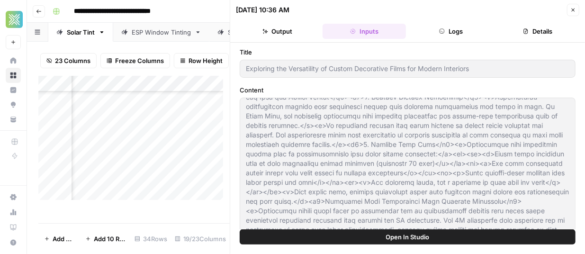
click at [408, 233] on span "Open In Studio" at bounding box center [408, 236] width 44 height 9
click at [570, 11] on button "Close" at bounding box center [573, 10] width 12 height 12
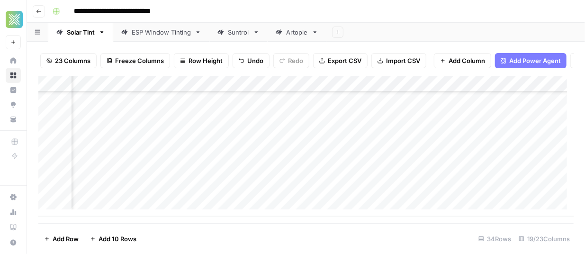
scroll to position [446, 1363]
click at [243, 141] on div "Add Column" at bounding box center [306, 146] width 536 height 141
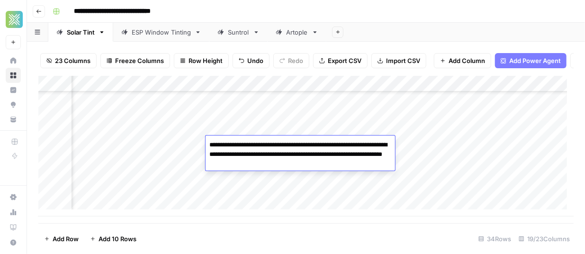
drag, startPoint x: 307, startPoint y: 164, endPoint x: 208, endPoint y: 146, distance: 100.1
click at [208, 146] on textarea "**********" at bounding box center [301, 154] width 190 height 32
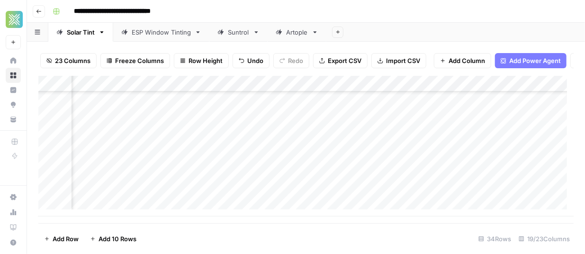
click at [146, 159] on div "Add Column" at bounding box center [306, 146] width 536 height 141
click at [164, 142] on div "Add Column" at bounding box center [306, 146] width 536 height 141
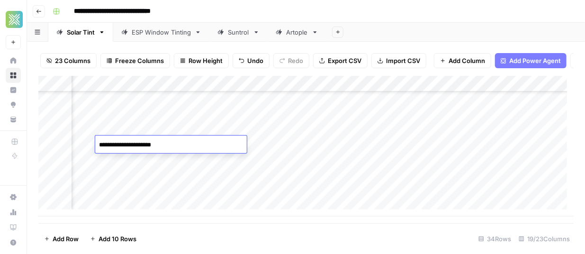
click at [183, 144] on textarea "**********" at bounding box center [171, 144] width 152 height 13
drag, startPoint x: 183, startPoint y: 144, endPoint x: 105, endPoint y: 143, distance: 78.7
click at [105, 143] on textarea "**********" at bounding box center [171, 144] width 152 height 13
